Goal: Transaction & Acquisition: Book appointment/travel/reservation

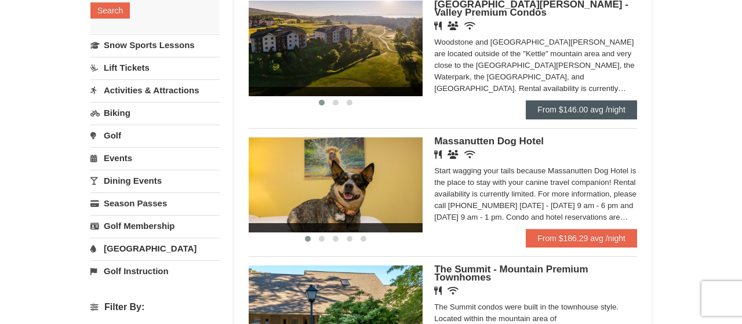
scroll to position [272, 0]
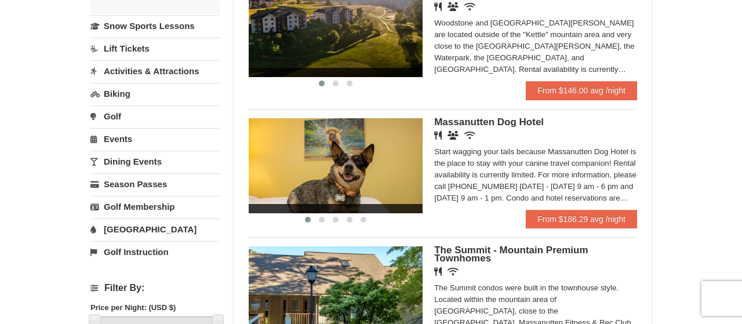
click at [390, 175] on img at bounding box center [336, 165] width 174 height 95
click at [404, 181] on img at bounding box center [336, 165] width 174 height 95
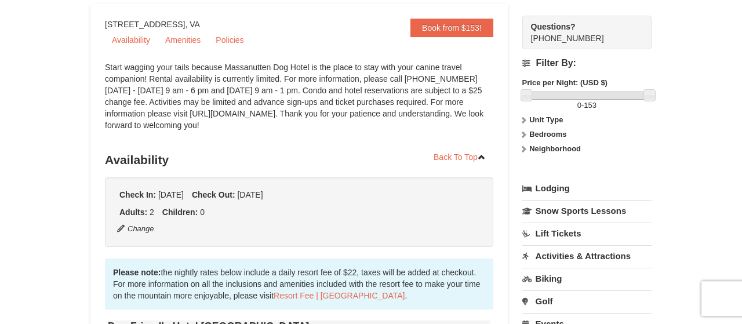
scroll to position [104, 0]
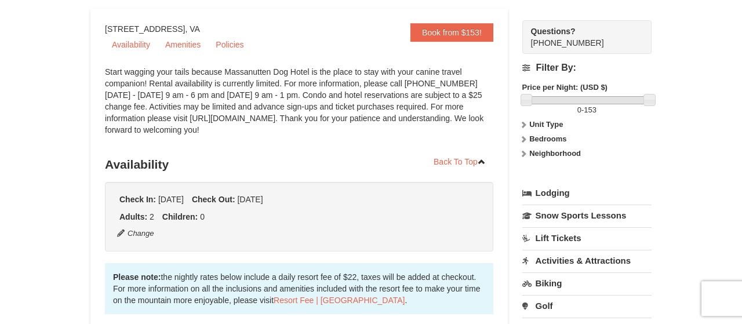
click at [636, 266] on link "Activities & Attractions" at bounding box center [586, 260] width 129 height 21
click at [632, 263] on link "Activities & Attractions" at bounding box center [586, 260] width 129 height 21
click at [619, 257] on link "Activities & Attractions" at bounding box center [586, 260] width 129 height 21
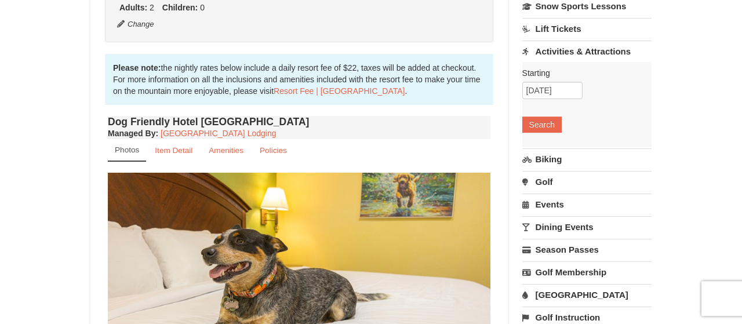
scroll to position [314, 0]
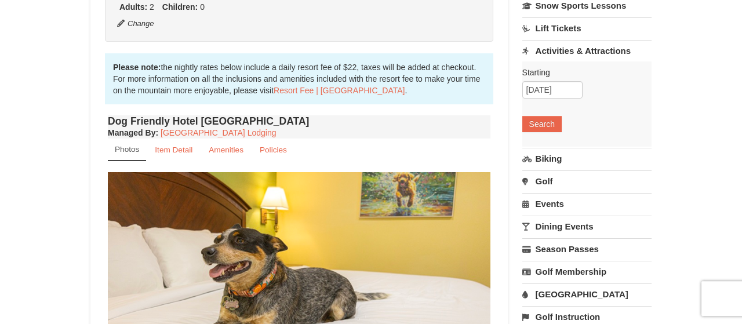
click at [596, 162] on link "Biking" at bounding box center [586, 158] width 129 height 21
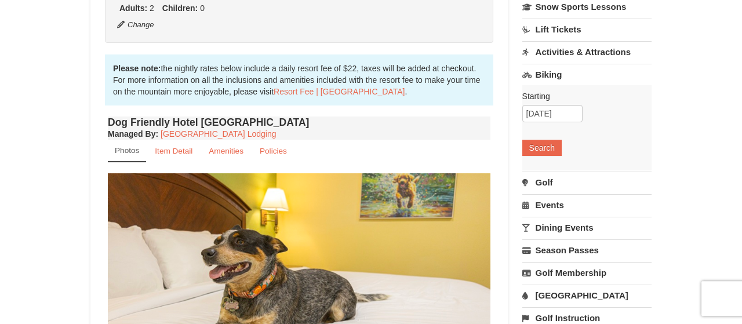
click at [551, 137] on div "Starting Please format dates MM/DD/YYYY Please format dates MM/DD/YYYY 09/12/20…" at bounding box center [586, 127] width 129 height 85
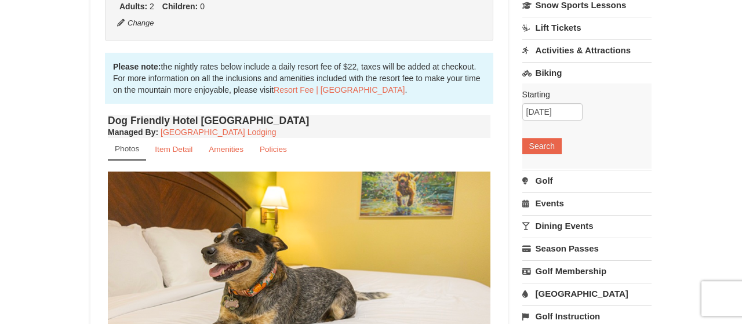
scroll to position [318, 0]
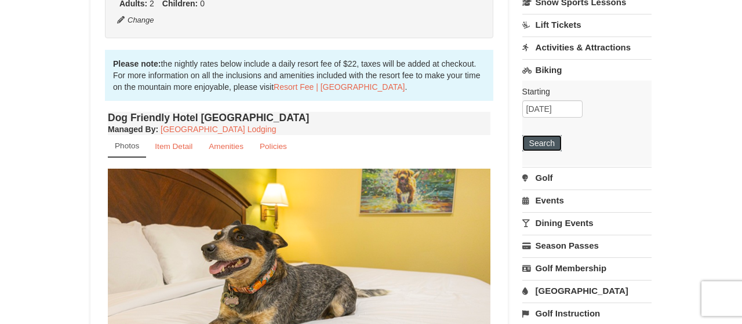
click at [540, 137] on button "Search" at bounding box center [541, 143] width 39 height 16
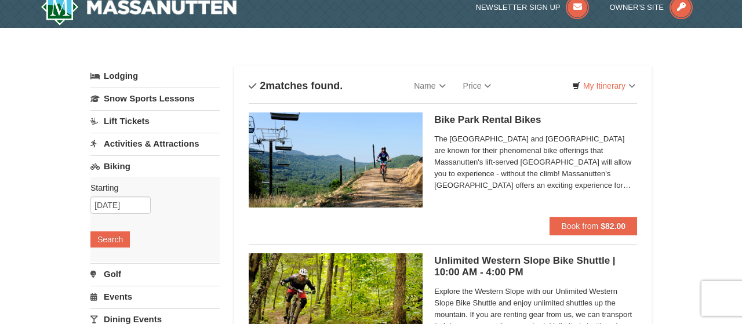
scroll to position [12, 0]
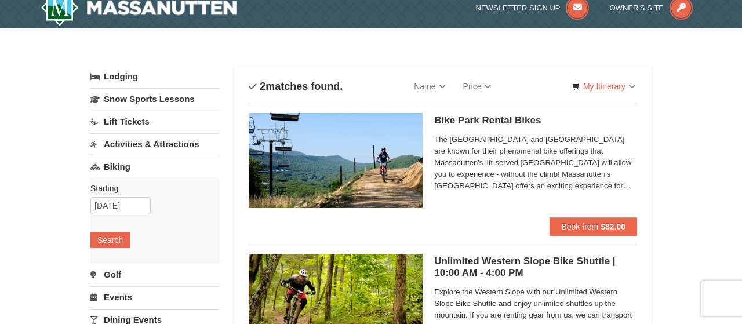
click at [416, 177] on img at bounding box center [336, 160] width 174 height 95
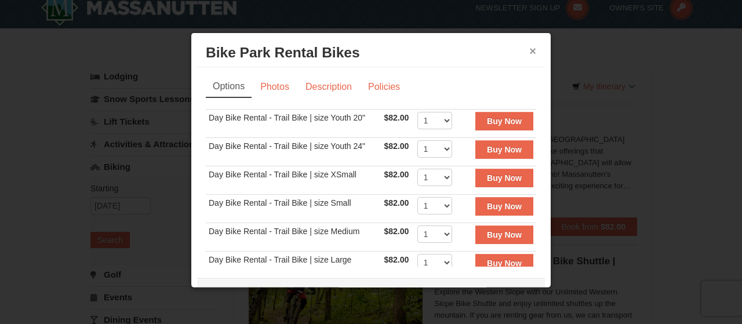
click at [529, 50] on button "×" at bounding box center [532, 51] width 7 height 12
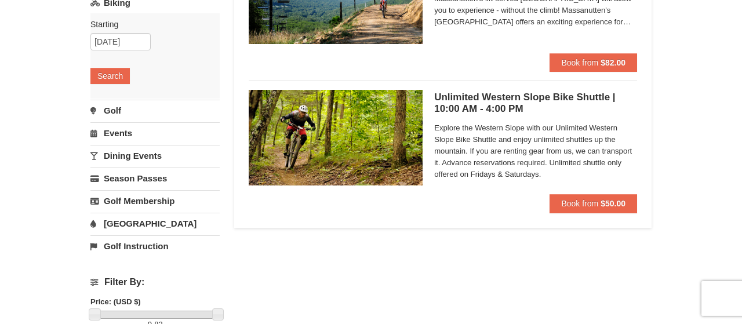
scroll to position [173, 0]
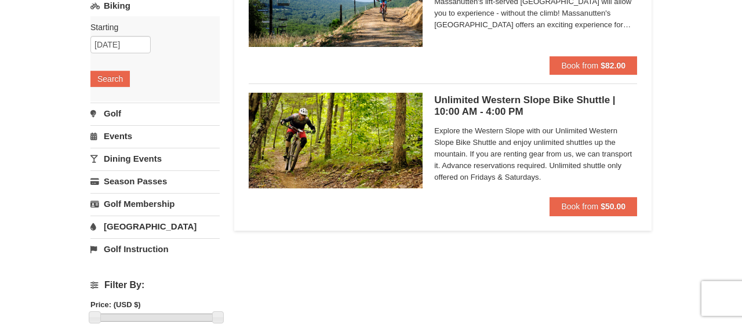
click at [128, 135] on link "Events" at bounding box center [154, 135] width 129 height 21
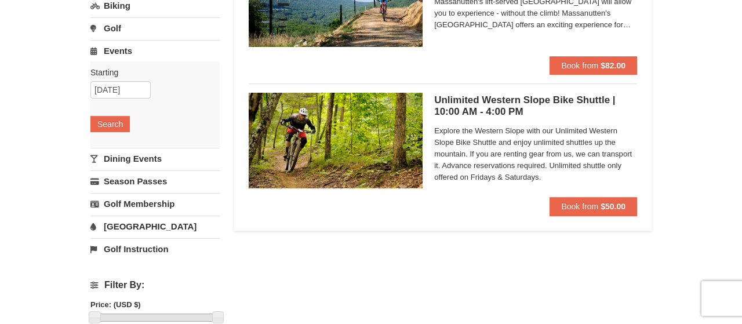
click at [143, 221] on link "[GEOGRAPHIC_DATA]" at bounding box center [154, 226] width 129 height 21
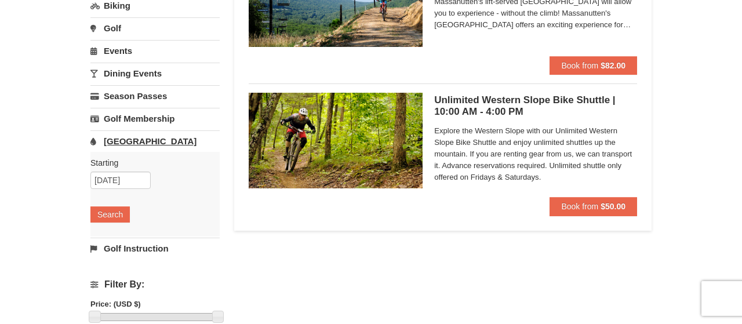
click at [143, 221] on div "Starting Please format dates MM/DD/YYYY Please format dates MM/DD/YYYY 09/12/20…" at bounding box center [154, 194] width 129 height 85
click at [108, 206] on button "Search" at bounding box center [109, 214] width 39 height 16
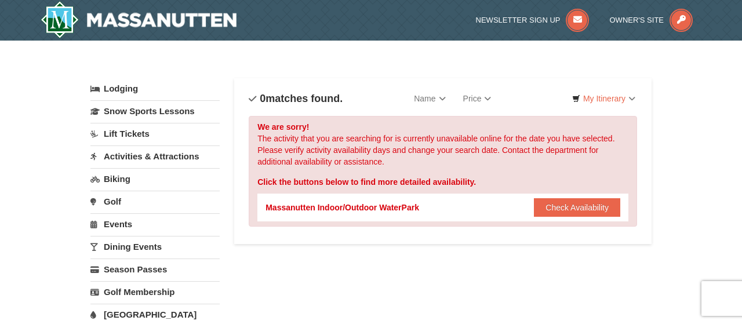
click at [179, 155] on link "Activities & Attractions" at bounding box center [154, 156] width 129 height 21
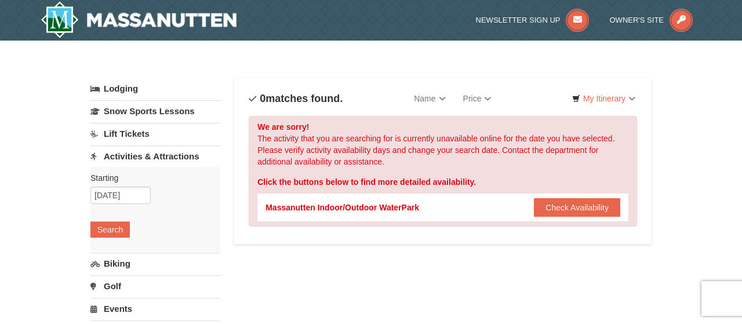
click at [179, 155] on link "Activities & Attractions" at bounding box center [154, 156] width 129 height 21
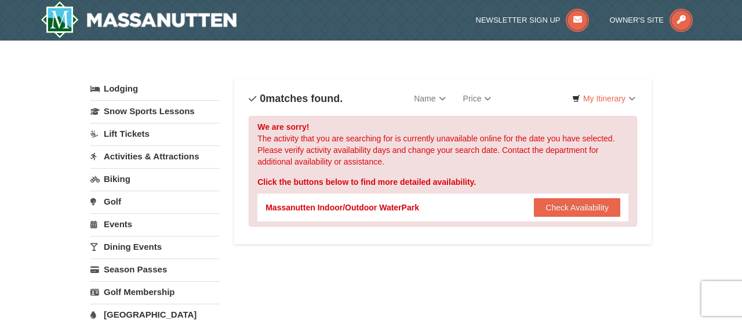
click at [179, 155] on link "Activities & Attractions" at bounding box center [154, 156] width 129 height 21
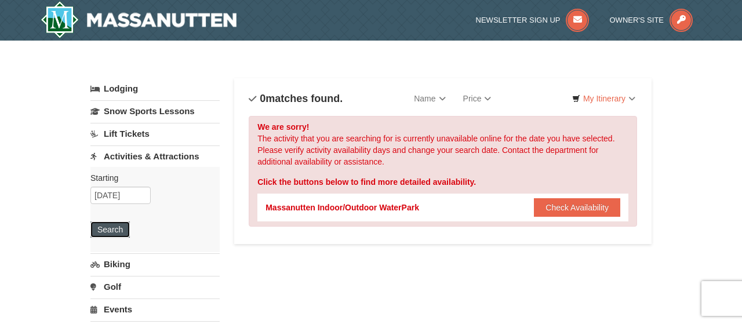
click at [120, 228] on button "Search" at bounding box center [109, 230] width 39 height 16
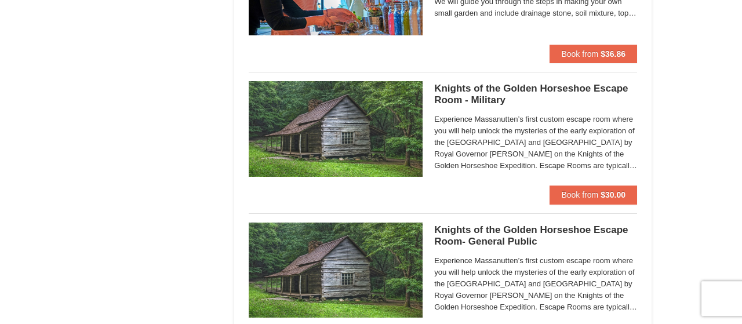
scroll to position [890, 0]
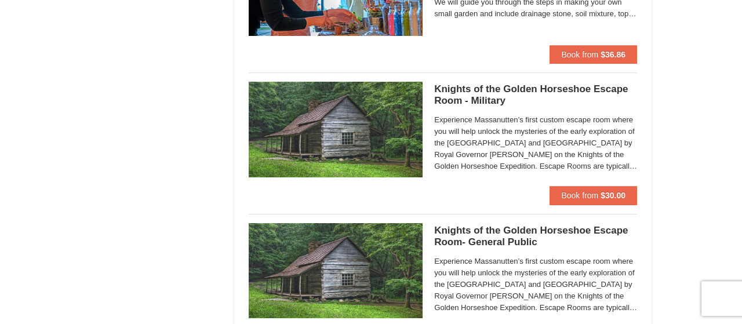
click at [409, 138] on img at bounding box center [336, 129] width 174 height 95
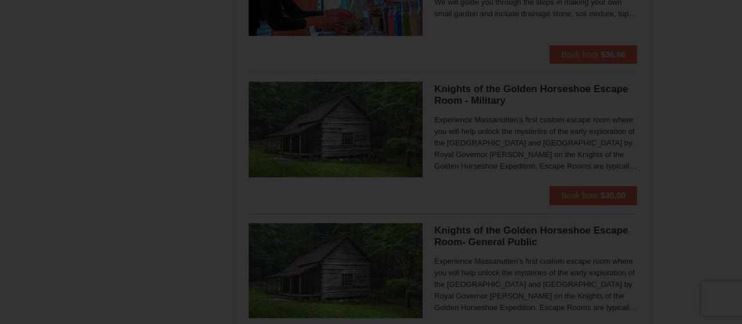
scroll to position [888, 0]
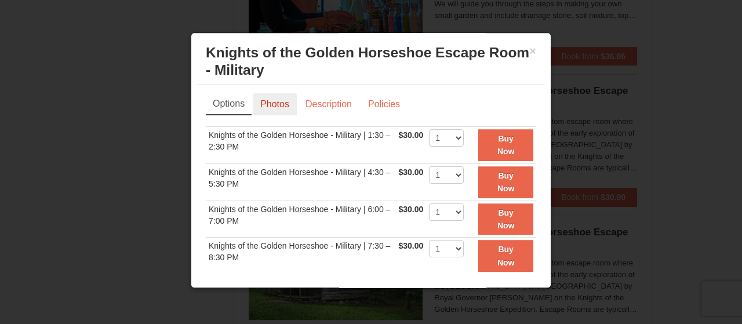
click at [278, 106] on link "Photos" at bounding box center [275, 104] width 44 height 22
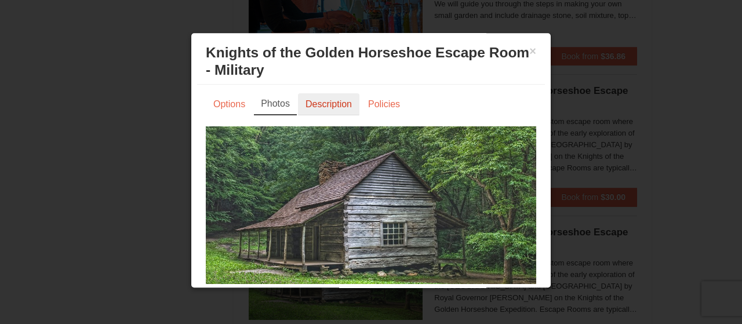
click at [335, 103] on link "Description" at bounding box center [328, 104] width 61 height 22
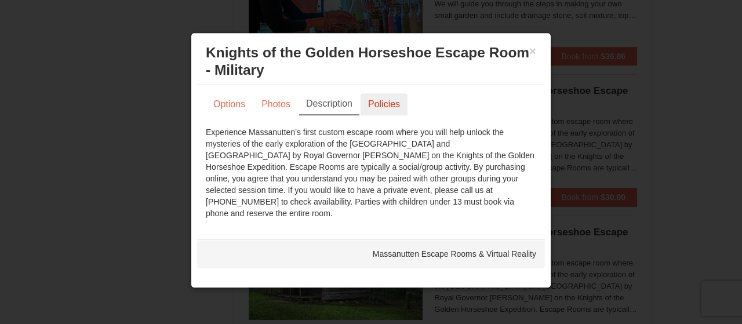
click at [381, 103] on link "Policies" at bounding box center [384, 104] width 47 height 22
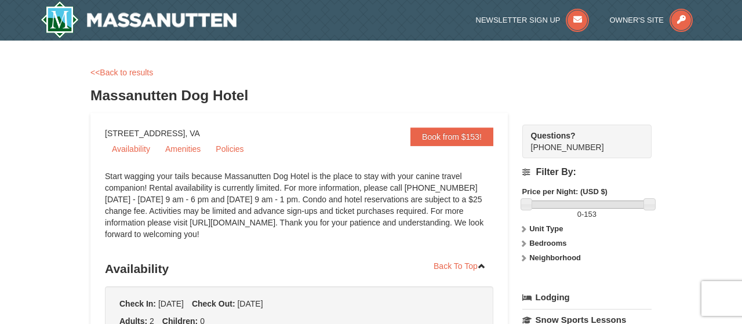
scroll to position [318, 0]
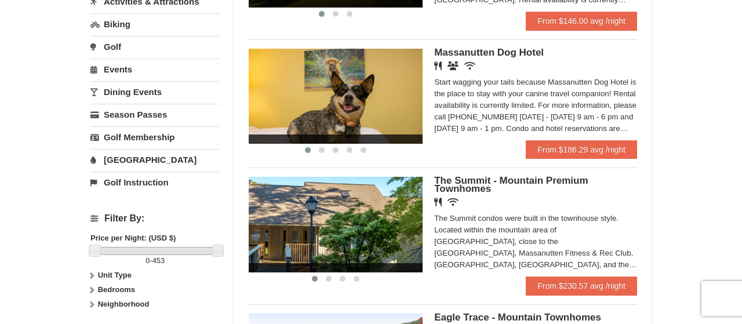
scroll to position [344, 0]
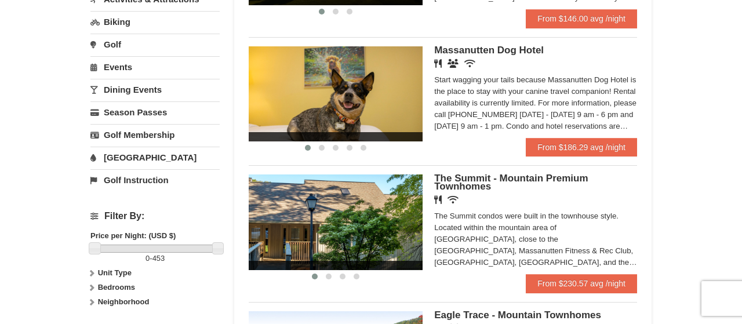
click at [412, 226] on img at bounding box center [336, 222] width 174 height 95
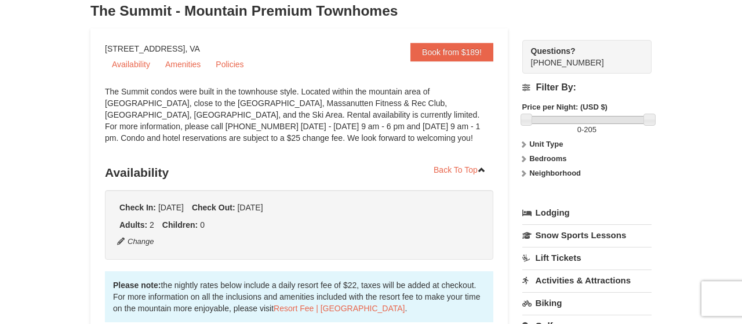
scroll to position [83, 0]
